Goal: Task Accomplishment & Management: Use online tool/utility

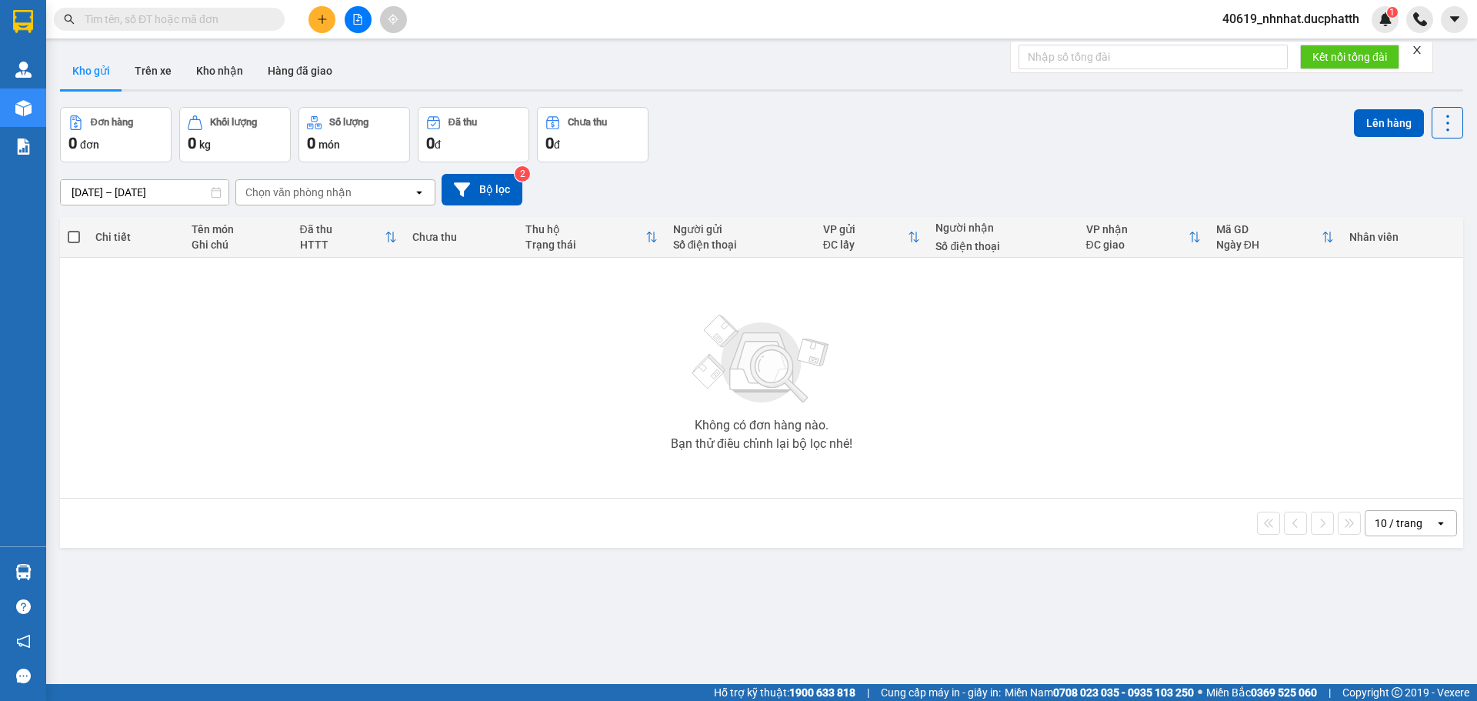
click at [356, 22] on icon "file-add" at bounding box center [357, 19] width 11 height 11
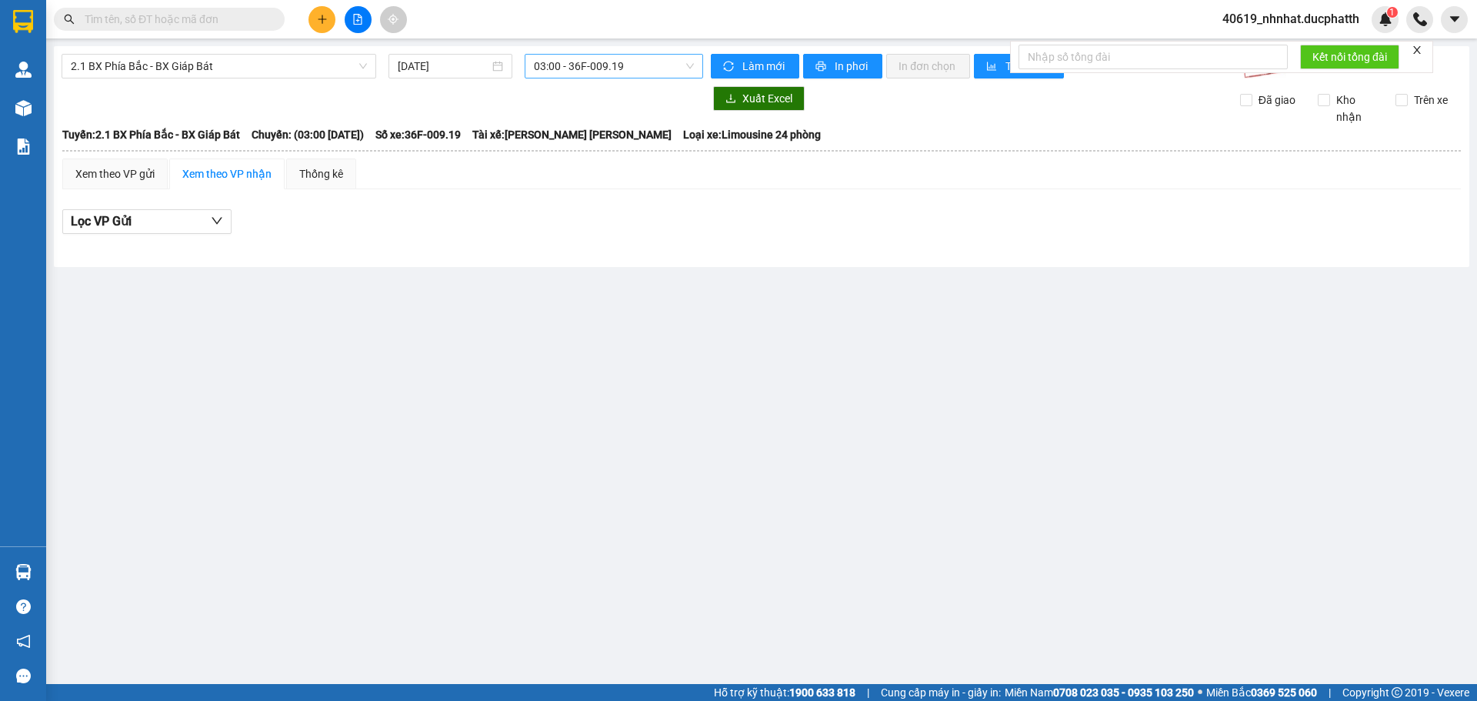
click at [590, 73] on span "03:00 - 36F-009.19" at bounding box center [614, 66] width 160 height 23
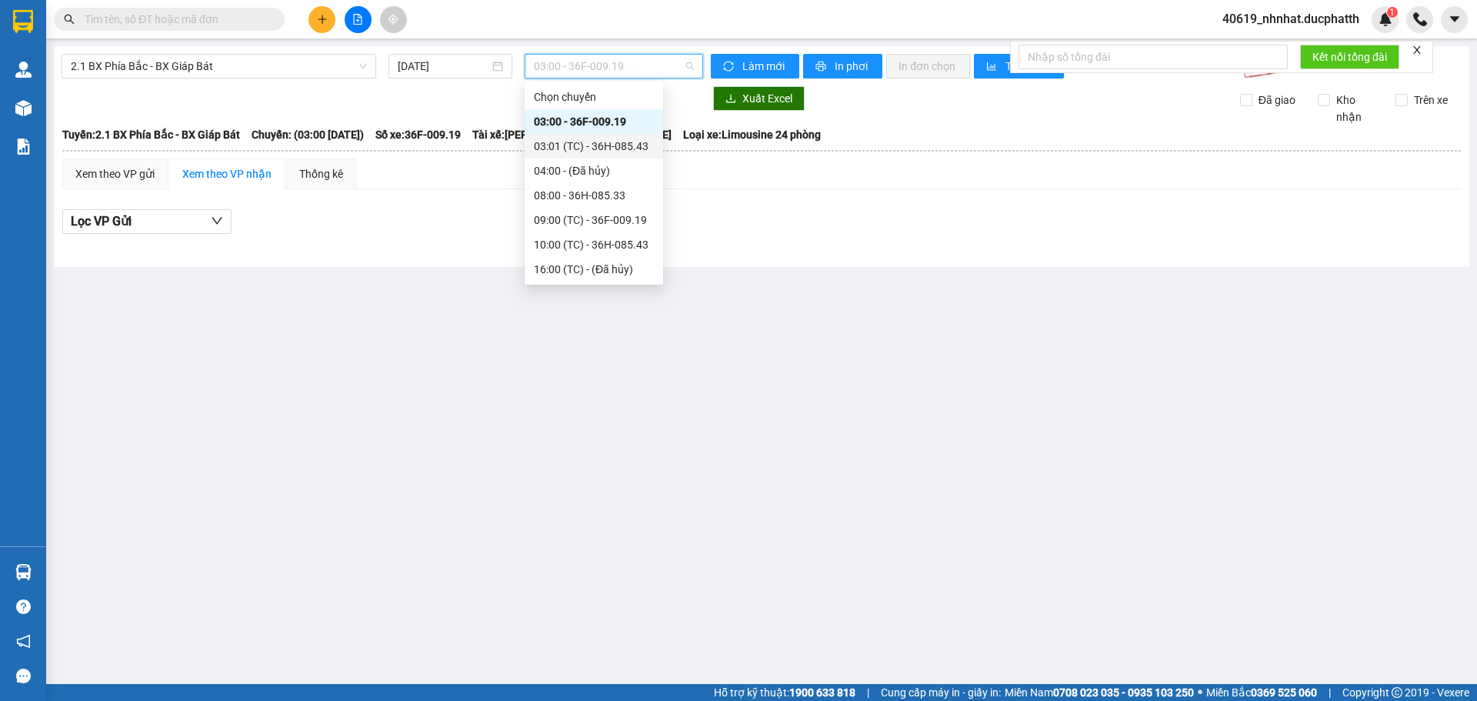
scroll to position [74, 0]
click at [572, 244] on div "19:00 (TC) - 36F-009.19" at bounding box center [594, 244] width 120 height 17
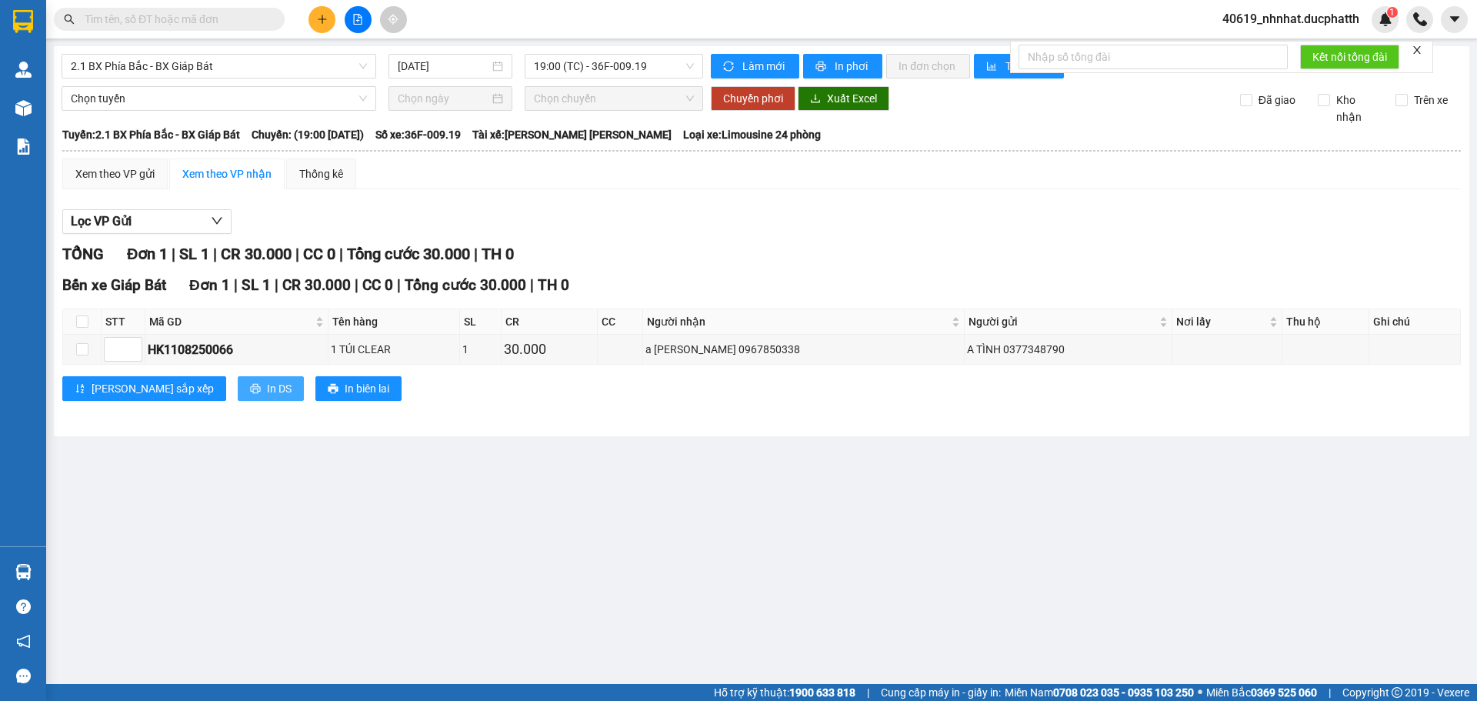
click at [267, 381] on span "In DS" at bounding box center [279, 388] width 25 height 17
